Goal: Transaction & Acquisition: Book appointment/travel/reservation

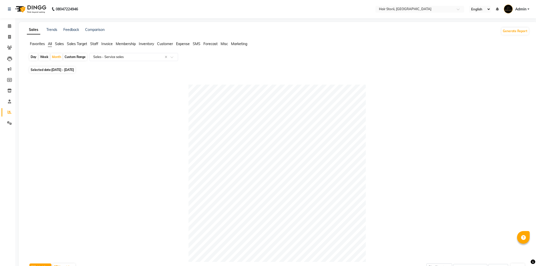
select select "filtered_report"
select select "csv"
click at [48, 30] on link "Trends" at bounding box center [51, 29] width 11 height 5
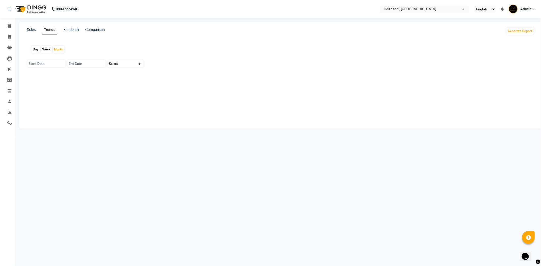
type input "01-09-2025"
type input "30-09-2025"
select select "by_client"
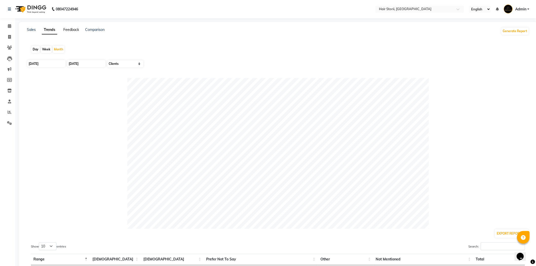
click at [69, 28] on link "Feedback" at bounding box center [71, 29] width 16 height 5
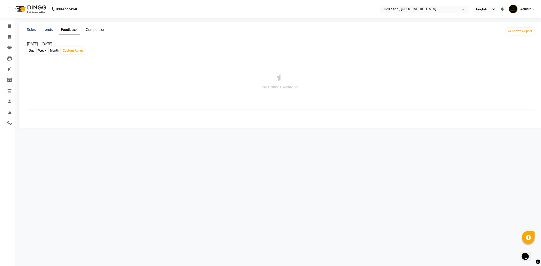
click at [87, 29] on link "Comparison" at bounding box center [96, 29] width 20 height 5
select select "single_date"
select select "single_date_dash"
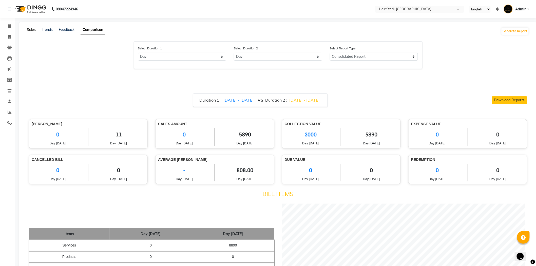
click at [32, 29] on link "Sales" at bounding box center [31, 29] width 9 height 5
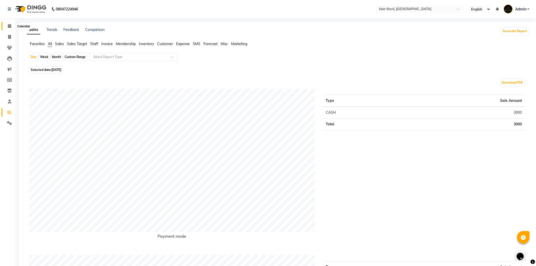
click at [7, 27] on span at bounding box center [9, 26] width 9 height 6
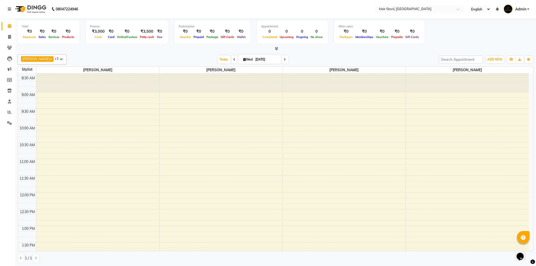
scroll to position [28, 0]
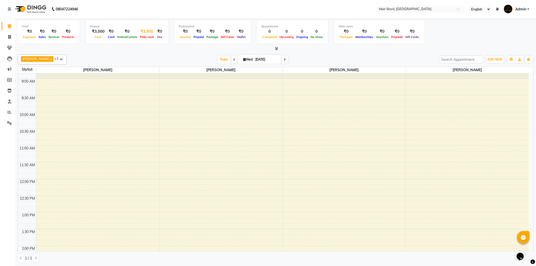
click at [143, 34] on div "Petty cash" at bounding box center [147, 36] width 17 height 5
click at [142, 34] on div "₹3,500" at bounding box center [147, 32] width 17 height 6
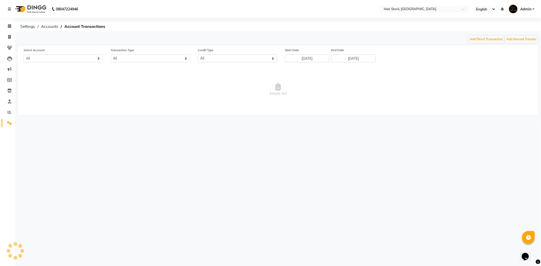
select select "5673"
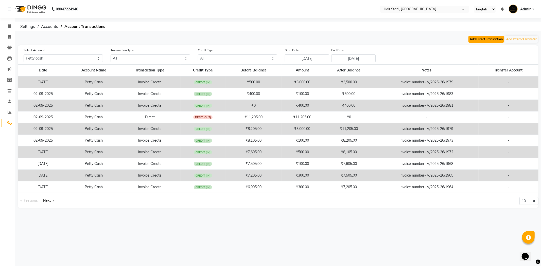
click at [484, 40] on button "Add Direct Transaction" at bounding box center [485, 39] width 35 height 7
select select "direct"
select select "5673"
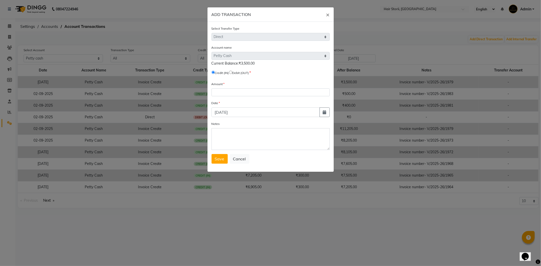
click at [235, 72] on span "Debit (OUT)" at bounding box center [239, 72] width 20 height 5
click at [232, 73] on input "radio" at bounding box center [230, 72] width 3 height 3
radio input "true"
click at [235, 91] on input "number" at bounding box center [270, 92] width 118 height 8
type input "3500"
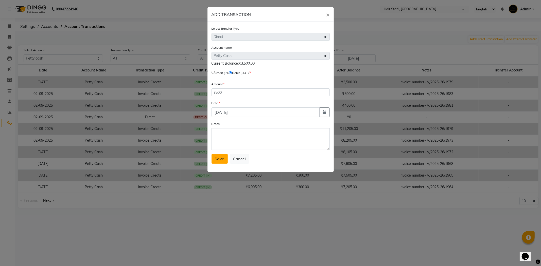
click at [224, 161] on button "Save" at bounding box center [219, 159] width 16 height 10
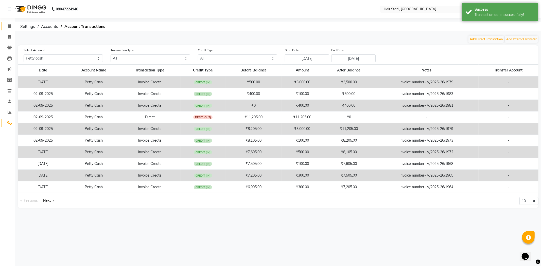
click at [8, 22] on link "Calendar" at bounding box center [8, 26] width 12 height 8
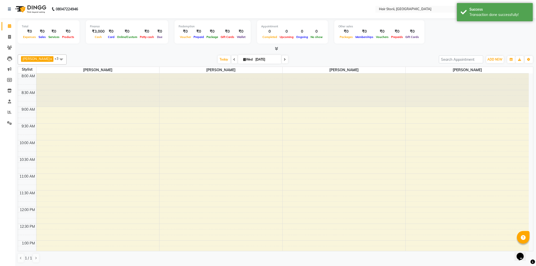
scroll to position [269, 0]
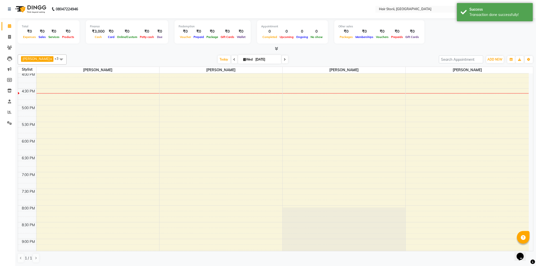
click at [276, 48] on icon at bounding box center [276, 49] width 3 height 4
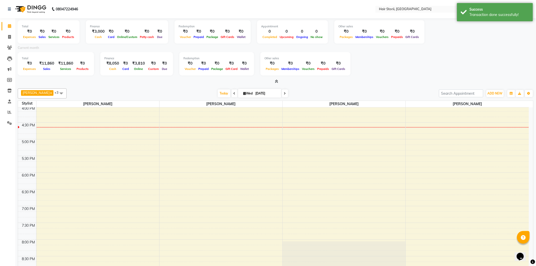
click at [277, 80] on icon at bounding box center [276, 82] width 3 height 4
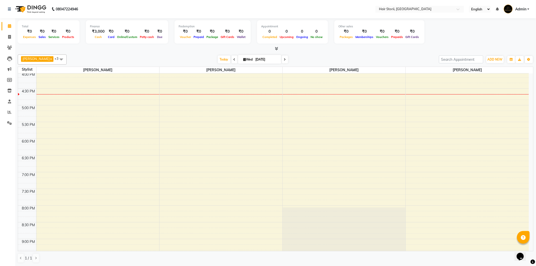
click at [302, 75] on div "8:00 AM 8:30 AM 9:00 AM 9:30 AM 10:00 AM 10:30 AM 11:00 AM 11:30 AM 12:00 PM 12…" at bounding box center [273, 71] width 511 height 535
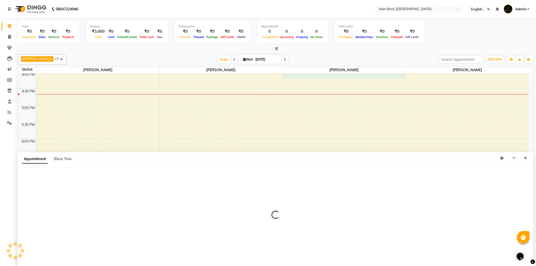
scroll to position [0, 0]
select select "51424"
select select "960"
select select "tentative"
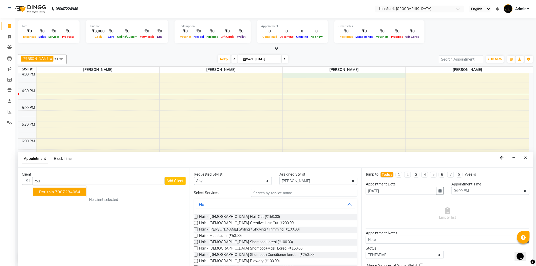
click at [60, 189] on ngb-highlight "7987284064" at bounding box center [67, 191] width 25 height 5
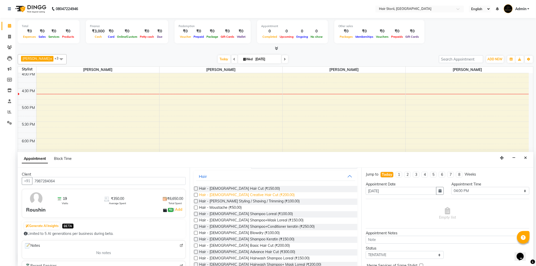
scroll to position [56, 0]
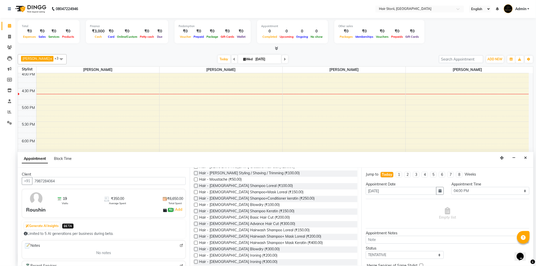
type input "7987284064"
click at [194, 223] on label at bounding box center [196, 224] width 4 height 4
click at [194, 223] on input "checkbox" at bounding box center [195, 224] width 3 height 3
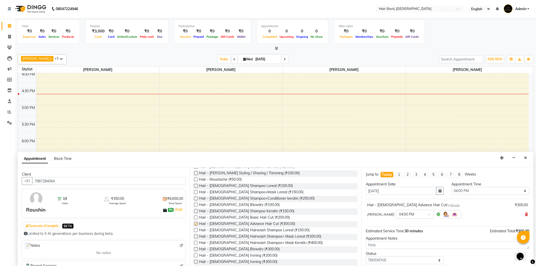
checkbox input "false"
drag, startPoint x: 196, startPoint y: 204, endPoint x: 444, endPoint y: 160, distance: 251.5
click at [444, 160] on div "Appointment Block Time" at bounding box center [276, 160] width 516 height 16
click at [196, 236] on label at bounding box center [196, 237] width 4 height 4
click at [196, 236] on input "checkbox" at bounding box center [195, 236] width 3 height 3
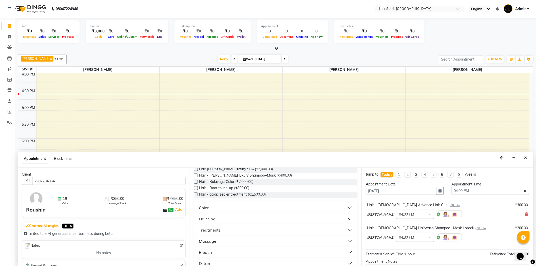
checkbox input "false"
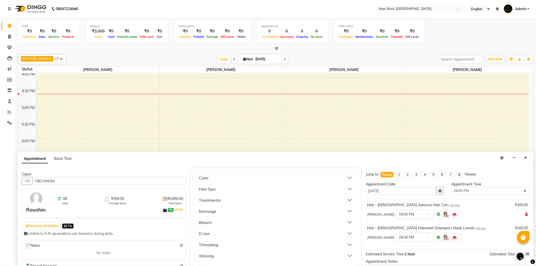
scroll to position [282, 0]
click at [226, 218] on button "Threading" at bounding box center [276, 218] width 160 height 9
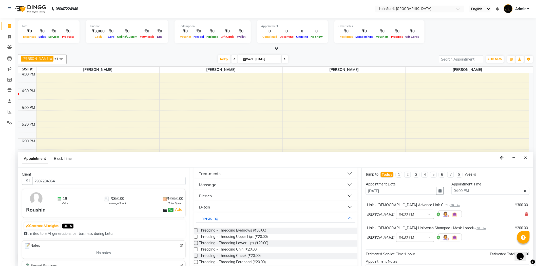
click at [194, 230] on label at bounding box center [196, 231] width 4 height 4
click at [194, 230] on input "checkbox" at bounding box center [195, 230] width 3 height 3
checkbox input "false"
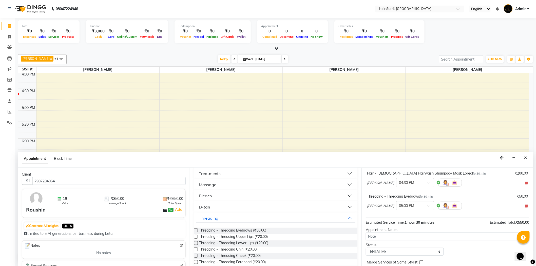
scroll to position [76, 0]
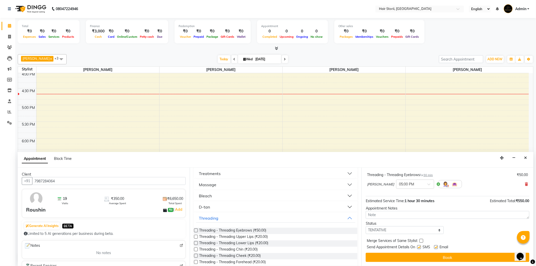
drag, startPoint x: 460, startPoint y: 207, endPoint x: 436, endPoint y: 248, distance: 46.9
click at [436, 248] on label at bounding box center [436, 247] width 4 height 4
click at [436, 248] on input "checkbox" at bounding box center [435, 247] width 3 height 3
checkbox input "false"
click at [419, 248] on label at bounding box center [419, 247] width 4 height 4
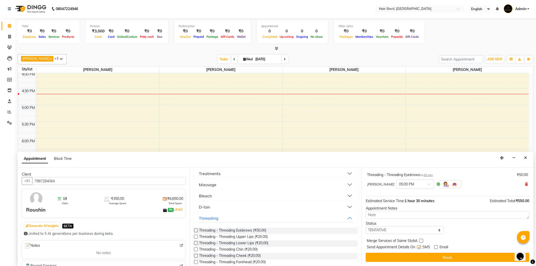
click at [419, 248] on input "checkbox" at bounding box center [418, 247] width 3 height 3
checkbox input "false"
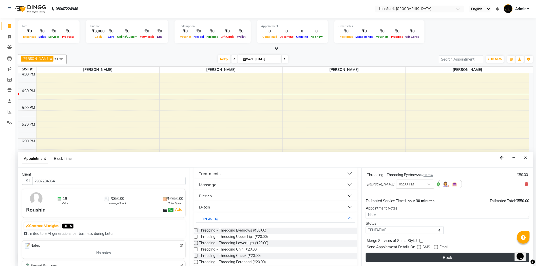
click at [423, 256] on button "Book" at bounding box center [448, 257] width 164 height 9
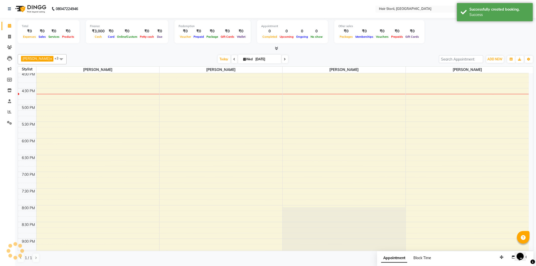
scroll to position [0, 0]
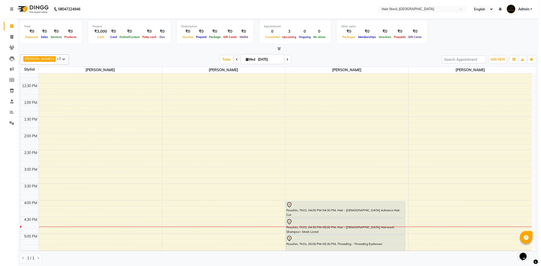
scroll to position [197, 0]
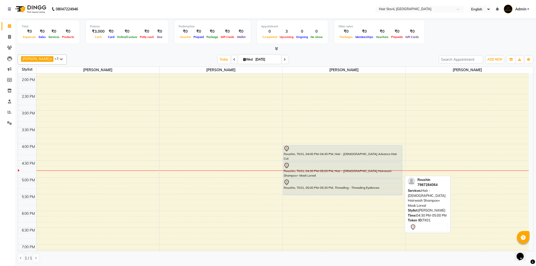
click at [301, 177] on div at bounding box center [343, 178] width 119 height 2
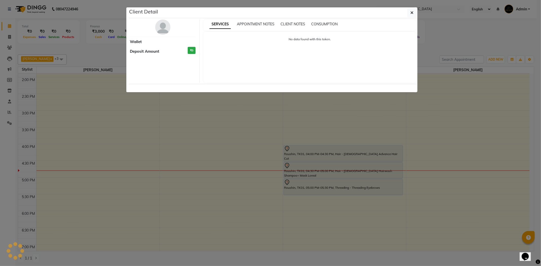
select select "7"
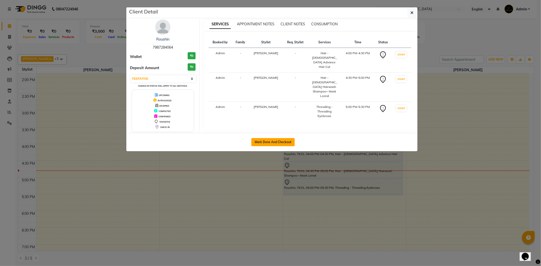
click at [271, 141] on button "Mark Done And Checkout" at bounding box center [272, 142] width 43 height 8
select select "6638"
select select "service"
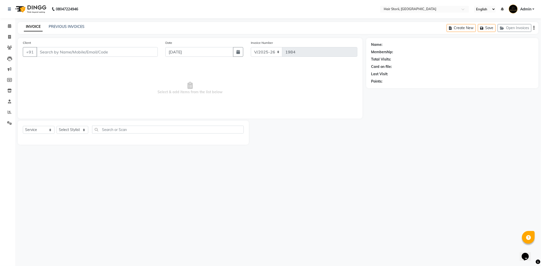
type input "7987284064"
select select "51424"
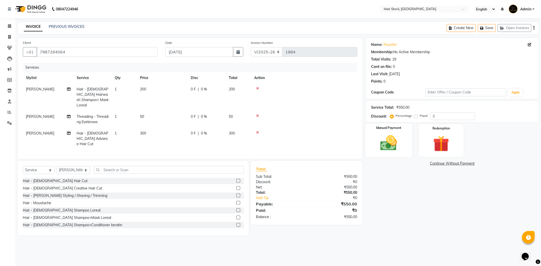
click at [401, 141] on img at bounding box center [388, 143] width 27 height 19
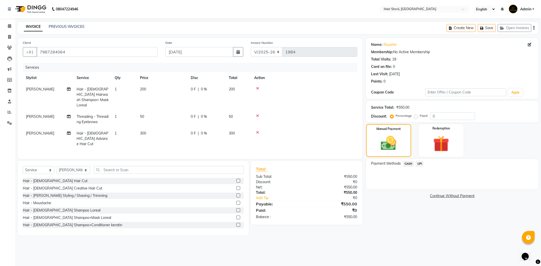
click at [421, 163] on span "UPI" at bounding box center [419, 164] width 8 height 6
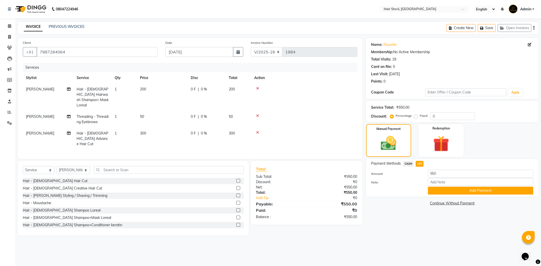
click at [440, 191] on button "Add Payment" at bounding box center [480, 191] width 105 height 8
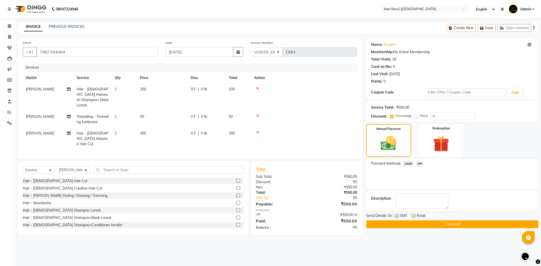
click at [412, 216] on label at bounding box center [413, 216] width 4 height 4
click at [412, 216] on input "checkbox" at bounding box center [412, 216] width 3 height 3
checkbox input "false"
click at [398, 216] on label at bounding box center [396, 216] width 4 height 4
click at [398, 216] on input "checkbox" at bounding box center [395, 216] width 3 height 3
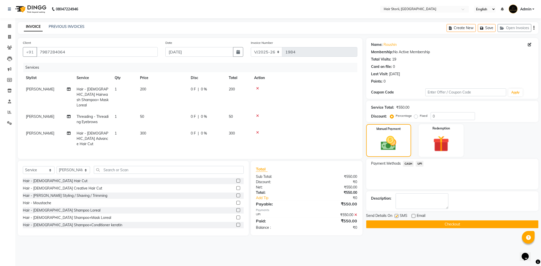
checkbox input "false"
click at [388, 227] on button "Checkout" at bounding box center [452, 224] width 172 height 8
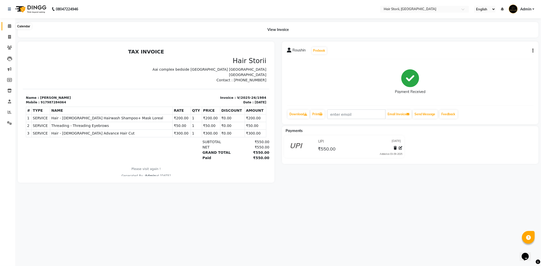
click at [9, 24] on icon at bounding box center [9, 26] width 3 height 4
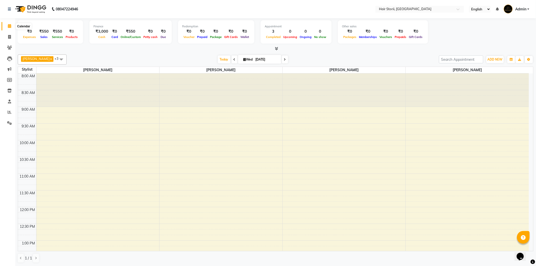
click at [8, 27] on icon at bounding box center [9, 26] width 3 height 4
